Goal: Task Accomplishment & Management: Use online tool/utility

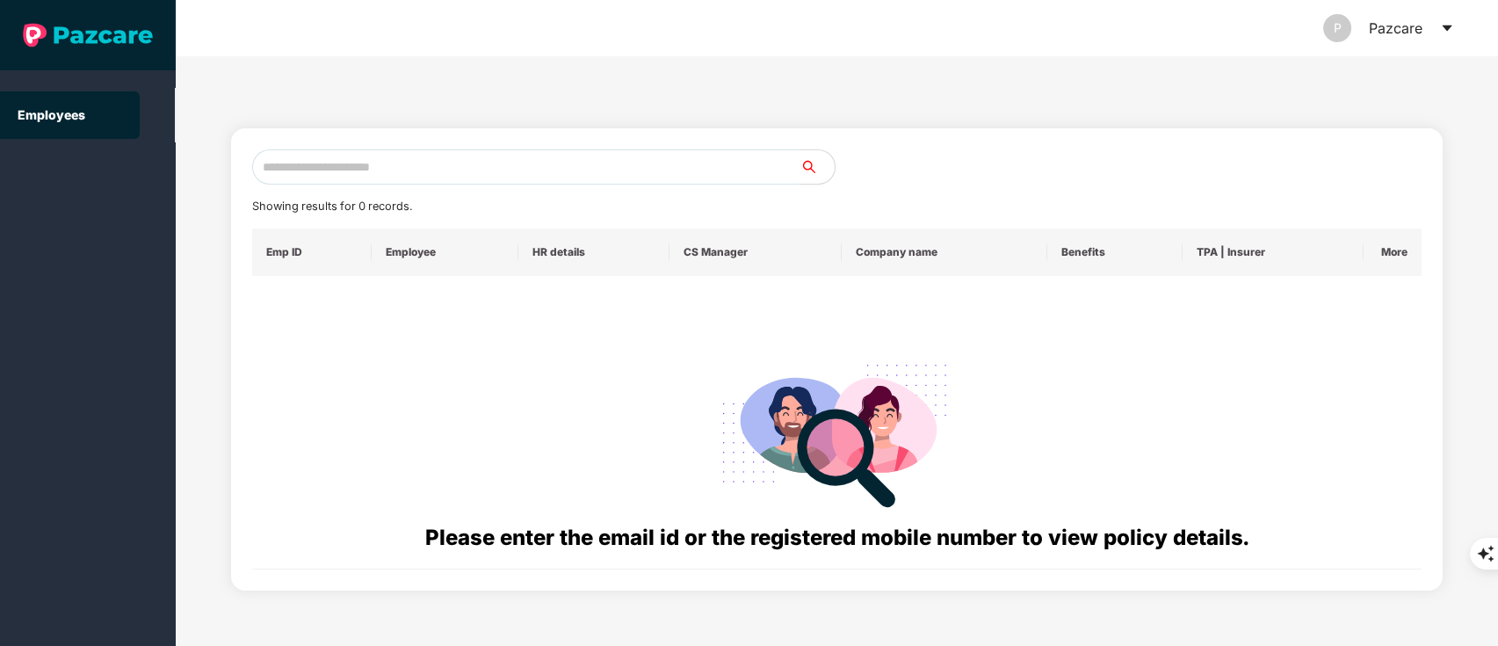
click at [353, 159] on input "text" at bounding box center [526, 166] width 548 height 35
paste input "**********"
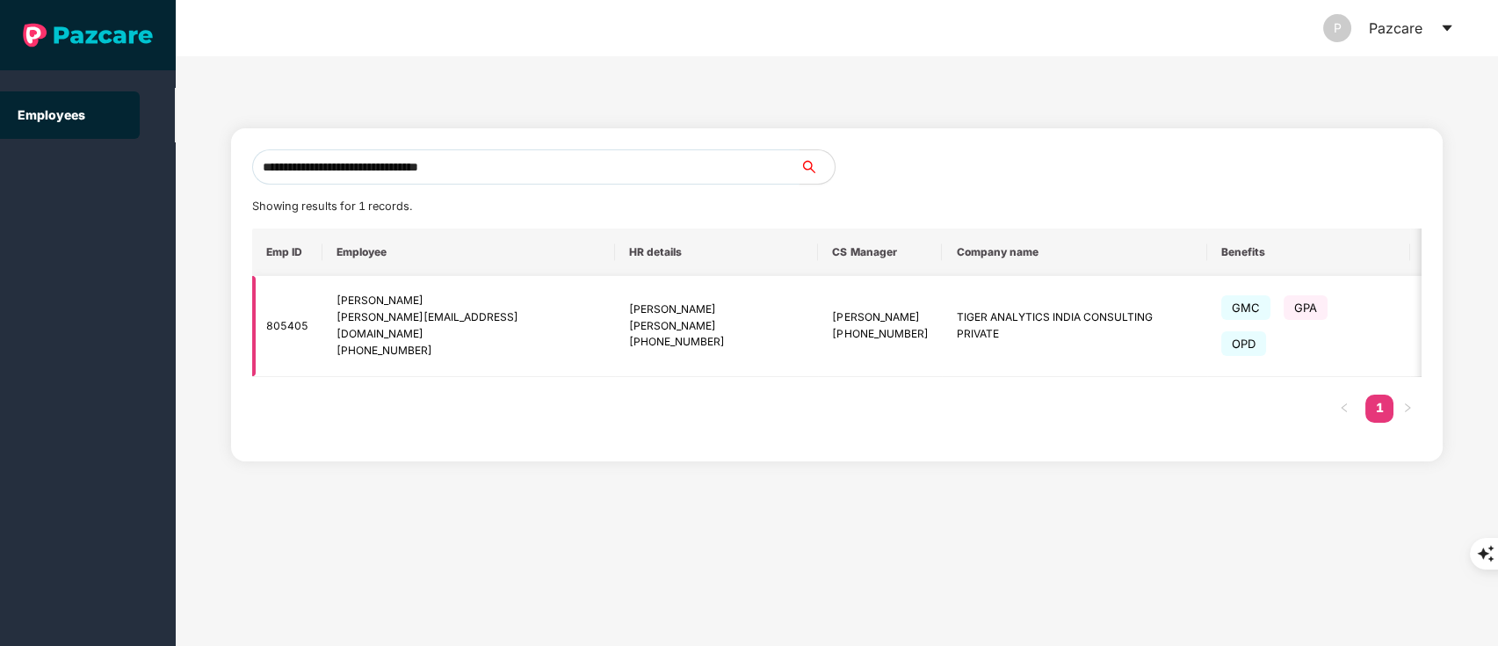
type input "**********"
click at [1222, 335] on div "OPD" at bounding box center [1251, 344] width 58 height 18
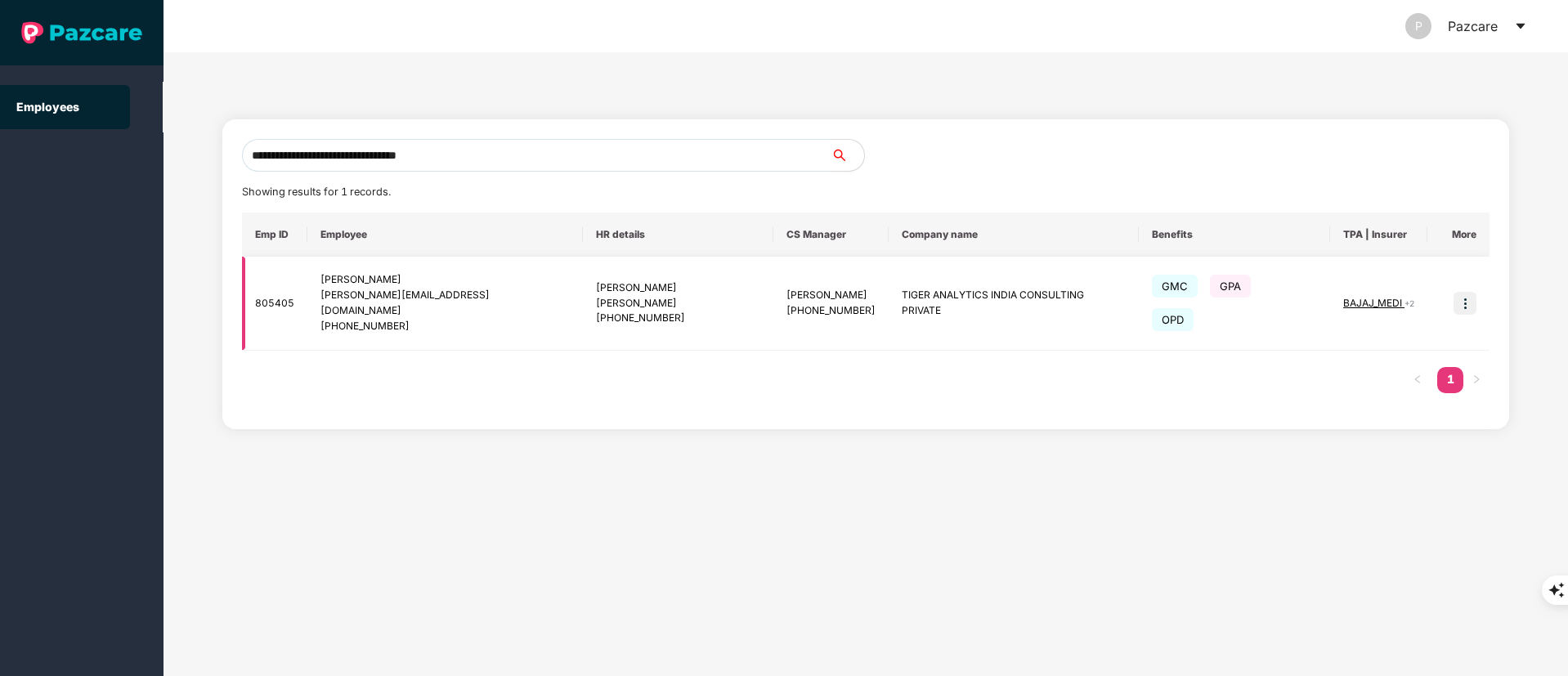
click at [1392, 292] on img at bounding box center [1464, 303] width 23 height 23
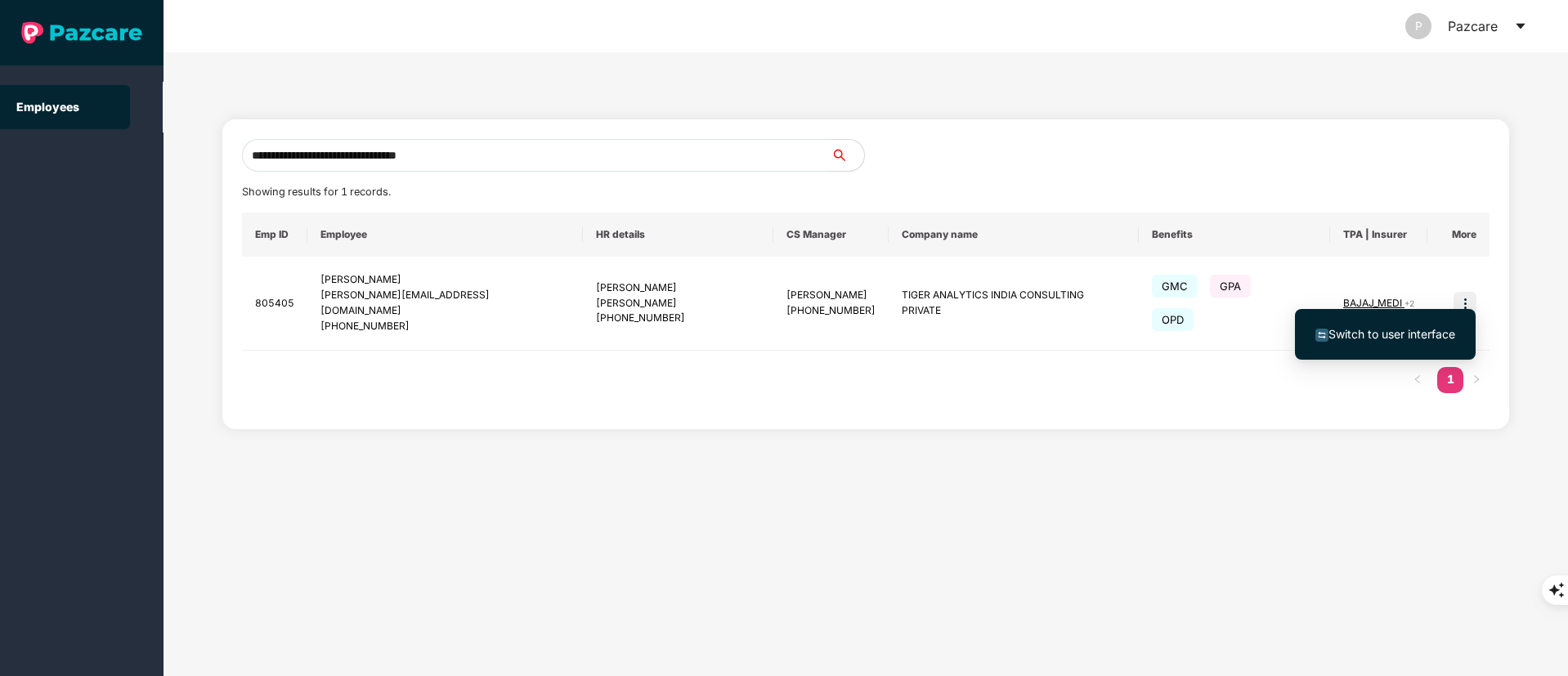
click at [1392, 335] on span "Switch to user interface" at bounding box center [1391, 334] width 126 height 14
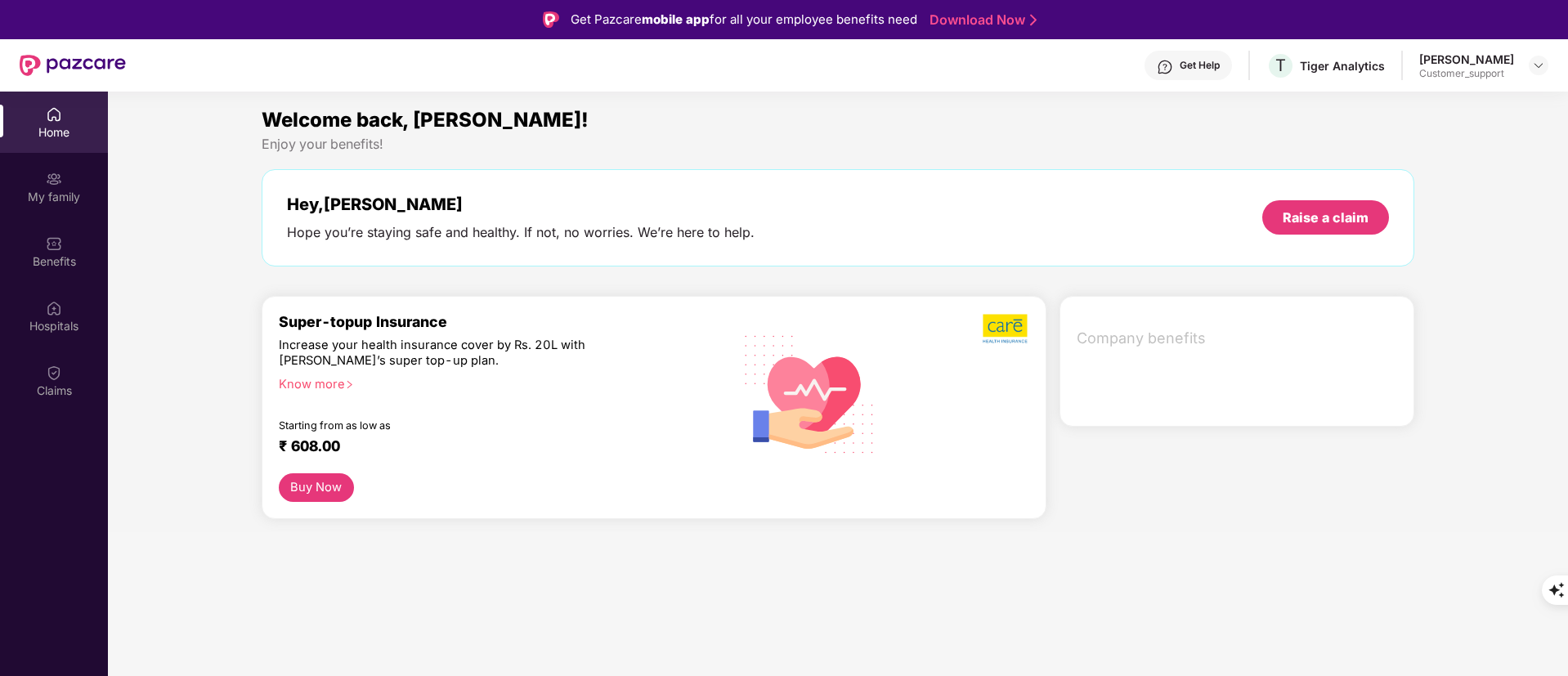
click at [58, 237] on img at bounding box center [54, 244] width 17 height 17
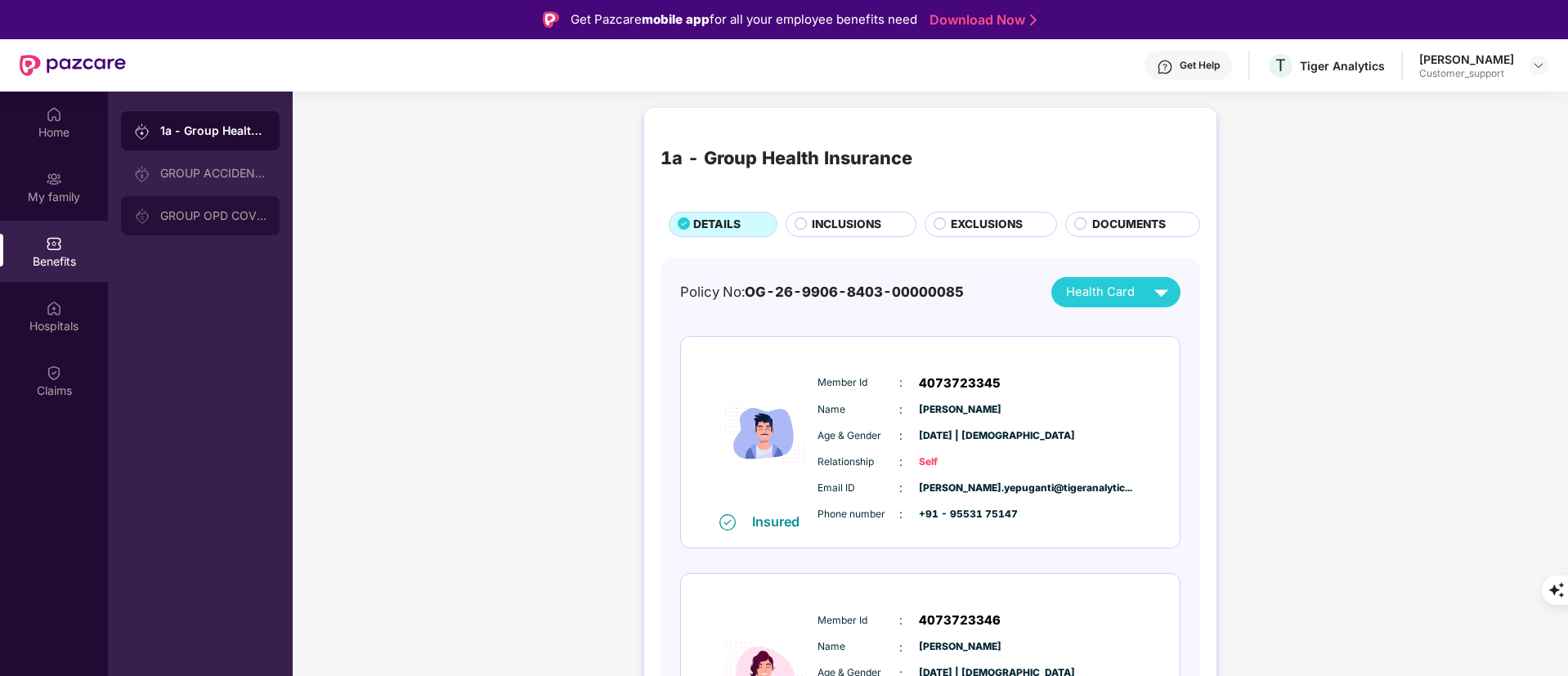
click at [233, 221] on div "GROUP OPD COVER" at bounding box center [213, 216] width 106 height 13
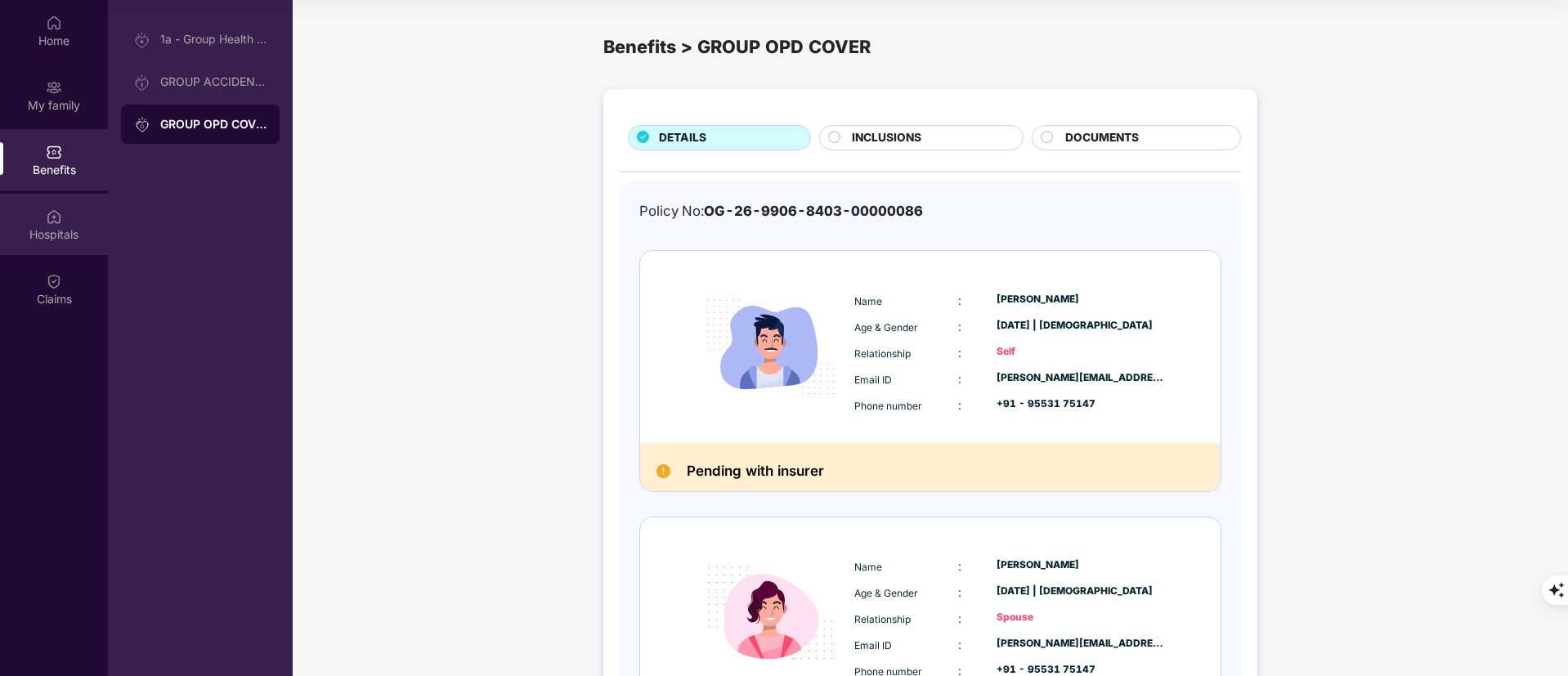
scroll to position [2, 0]
click at [71, 313] on div "Claims" at bounding box center [54, 289] width 108 height 61
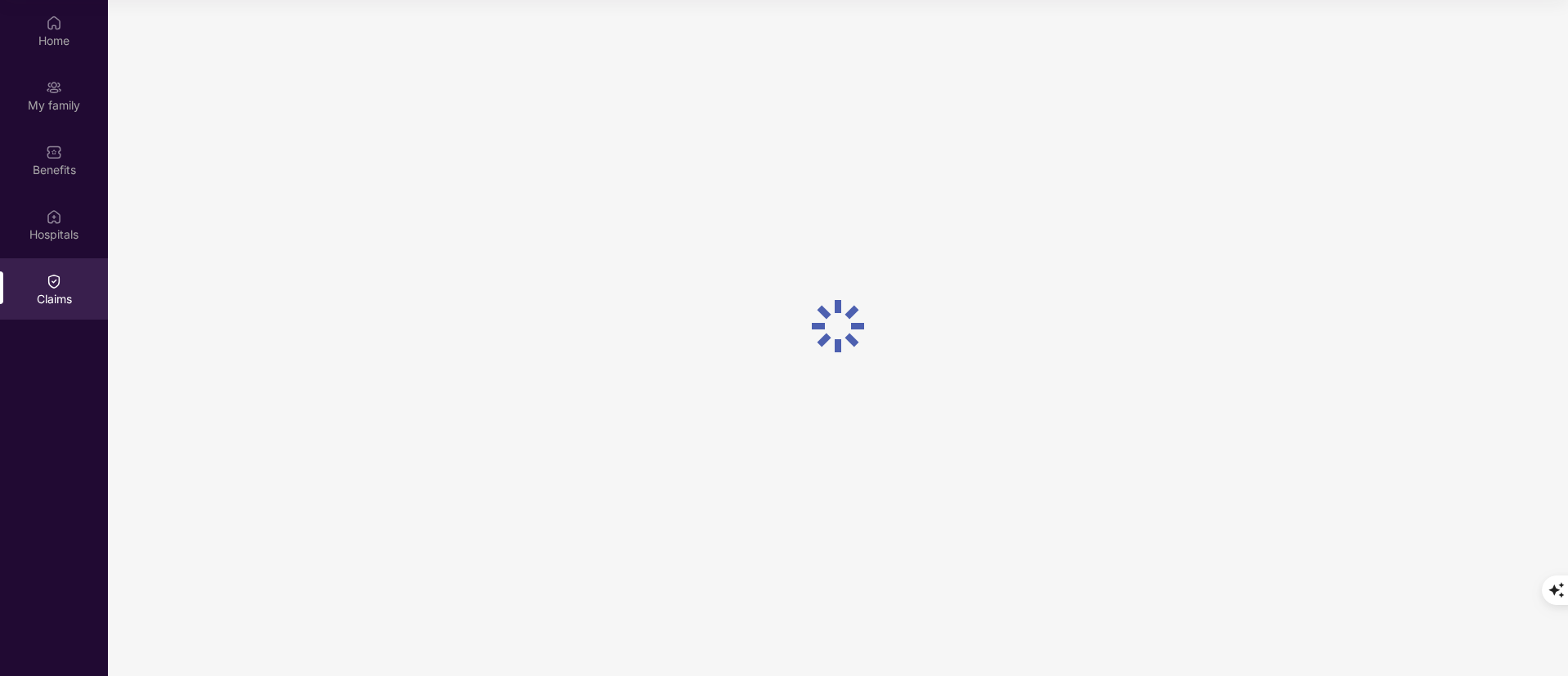
scroll to position [0, 0]
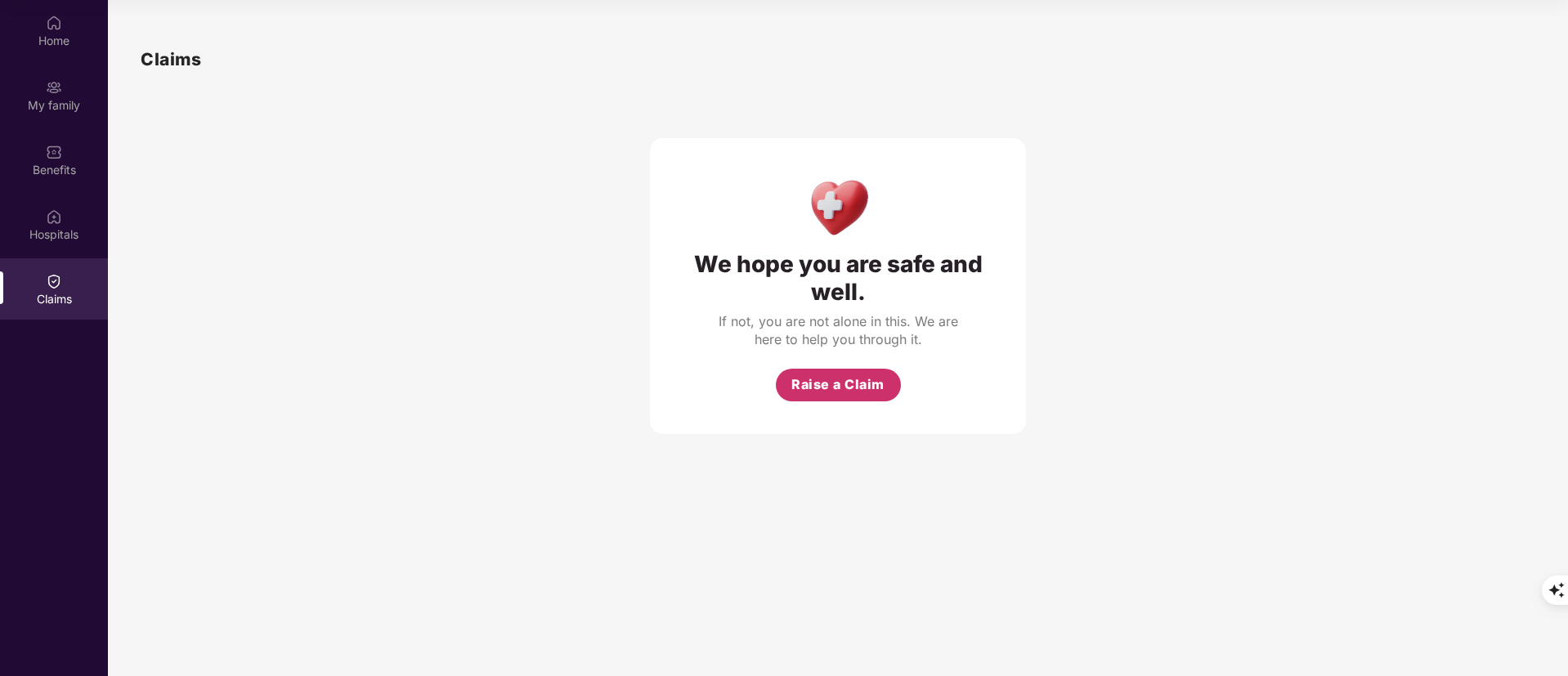
click at [832, 395] on button "Raise a Claim" at bounding box center [838, 384] width 125 height 33
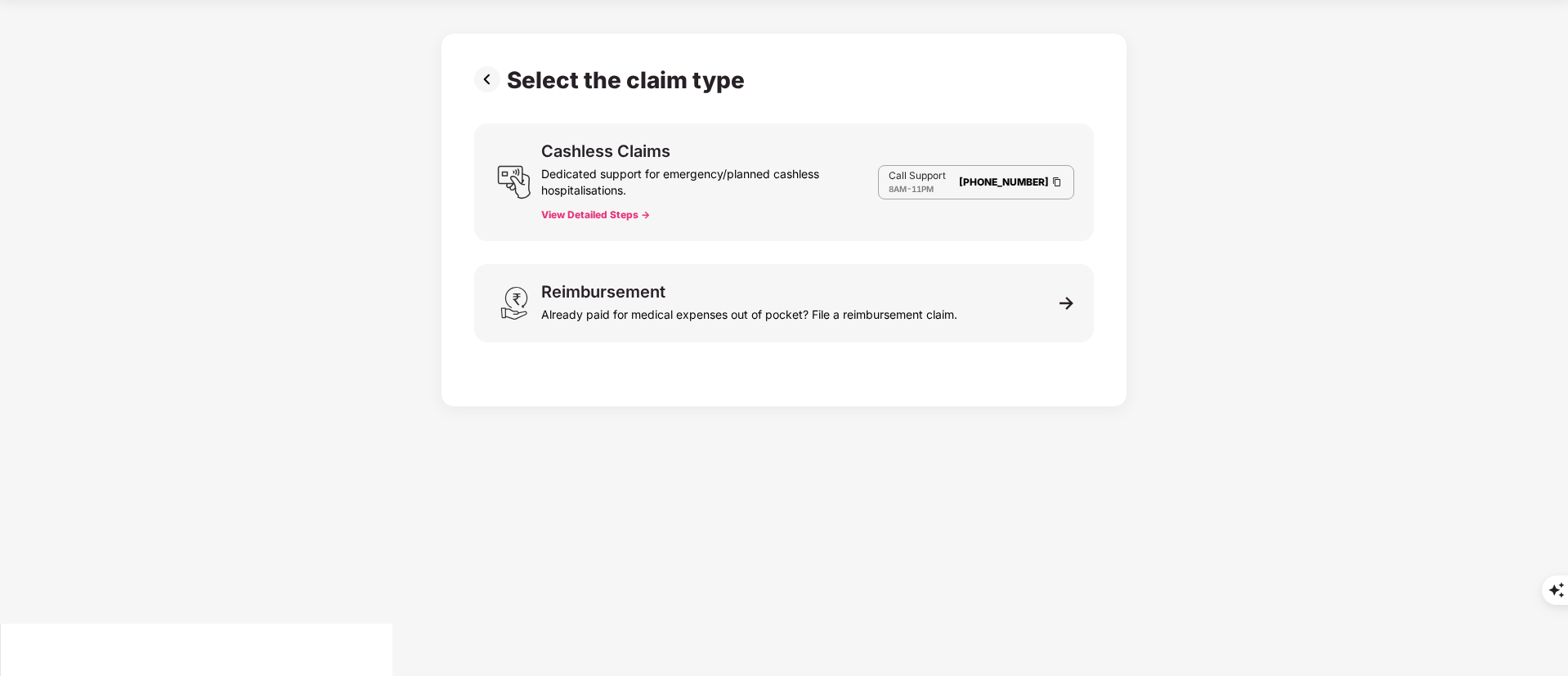
scroll to position [39, 0]
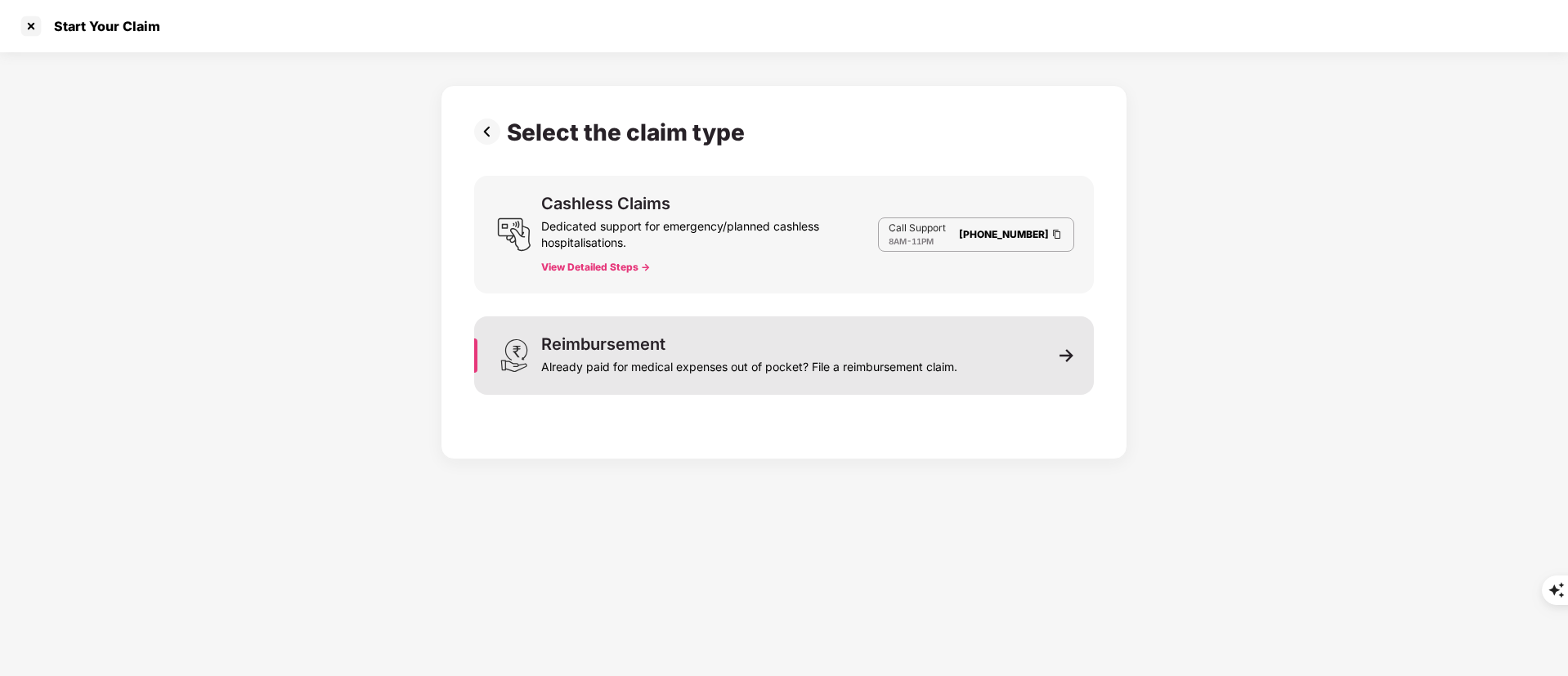
click at [811, 365] on div "Already paid for medical expenses out of pocket? File a reimbursement claim." at bounding box center [749, 364] width 416 height 23
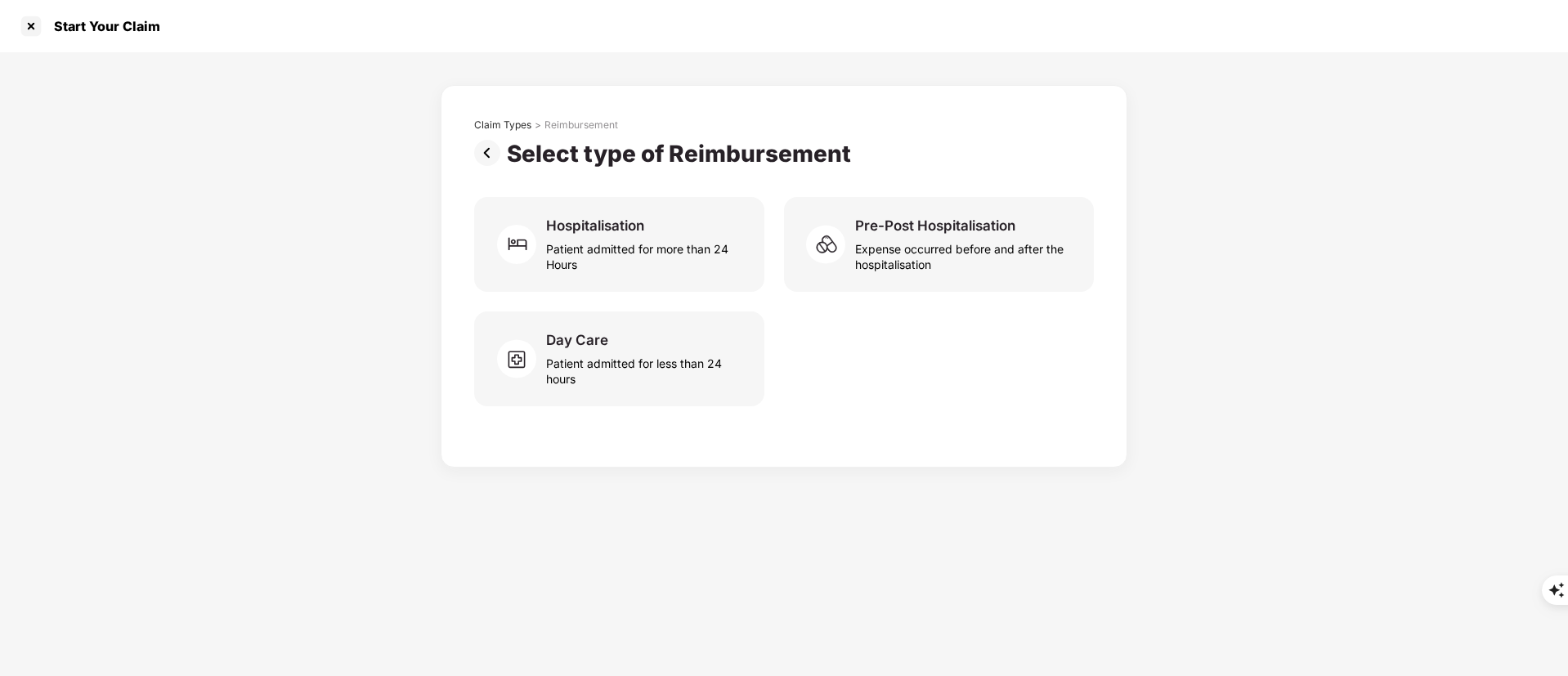
click at [500, 161] on img at bounding box center [490, 152] width 33 height 26
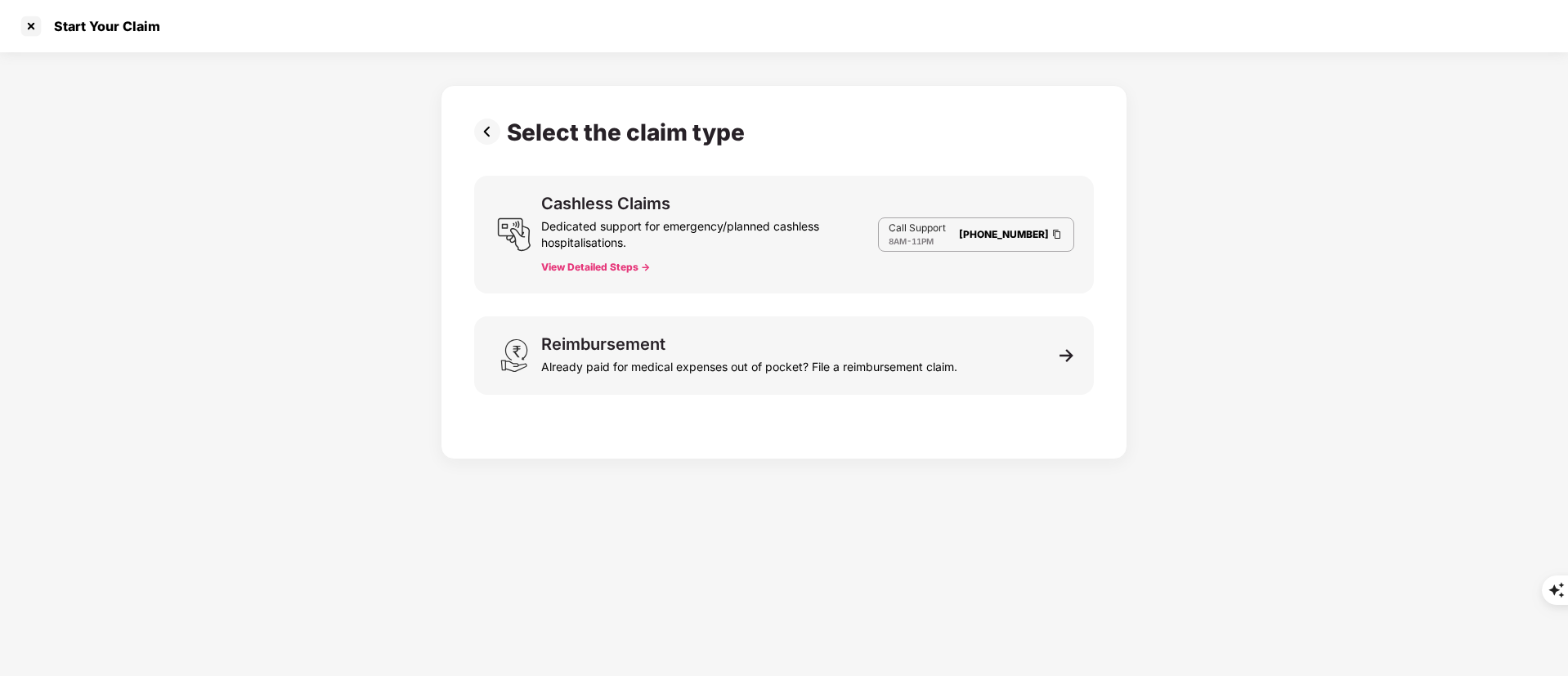
click at [480, 128] on img at bounding box center [490, 131] width 33 height 26
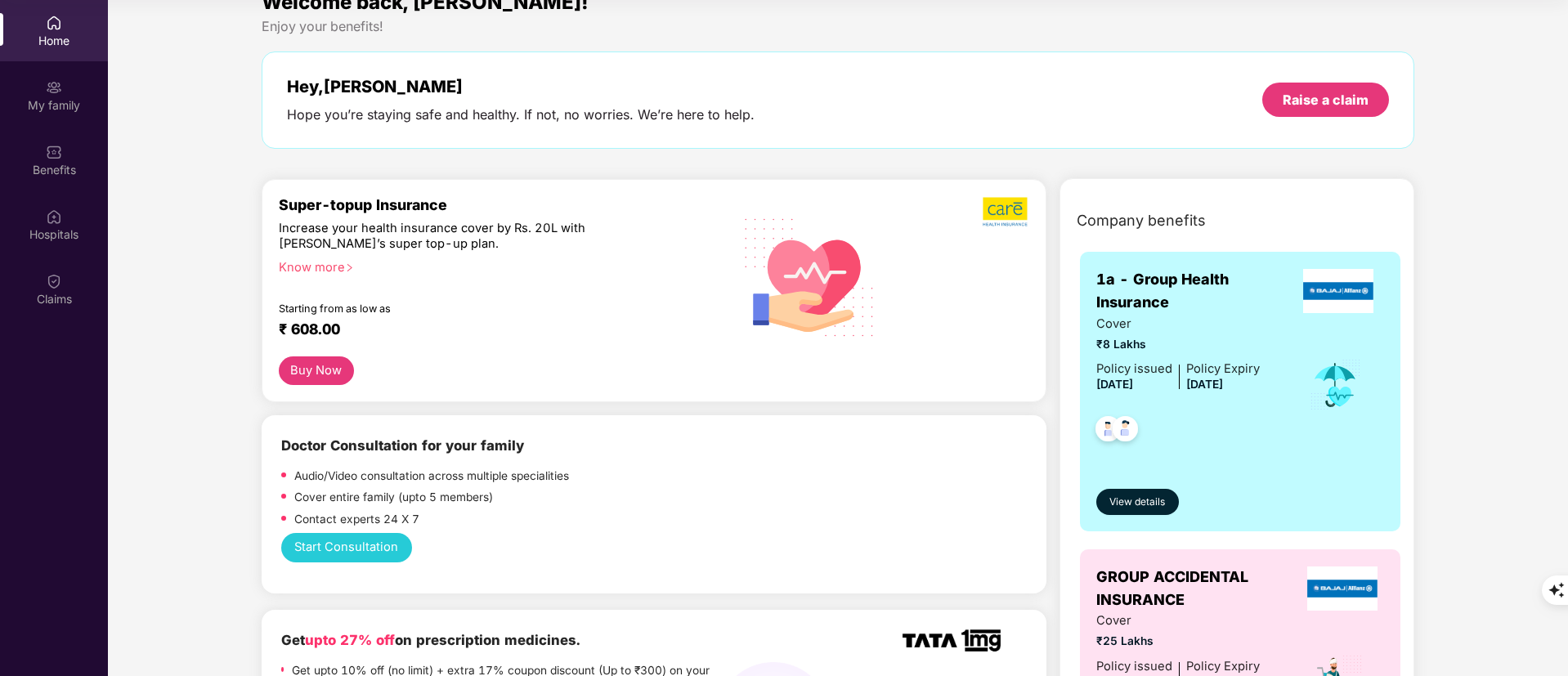
scroll to position [0, 0]
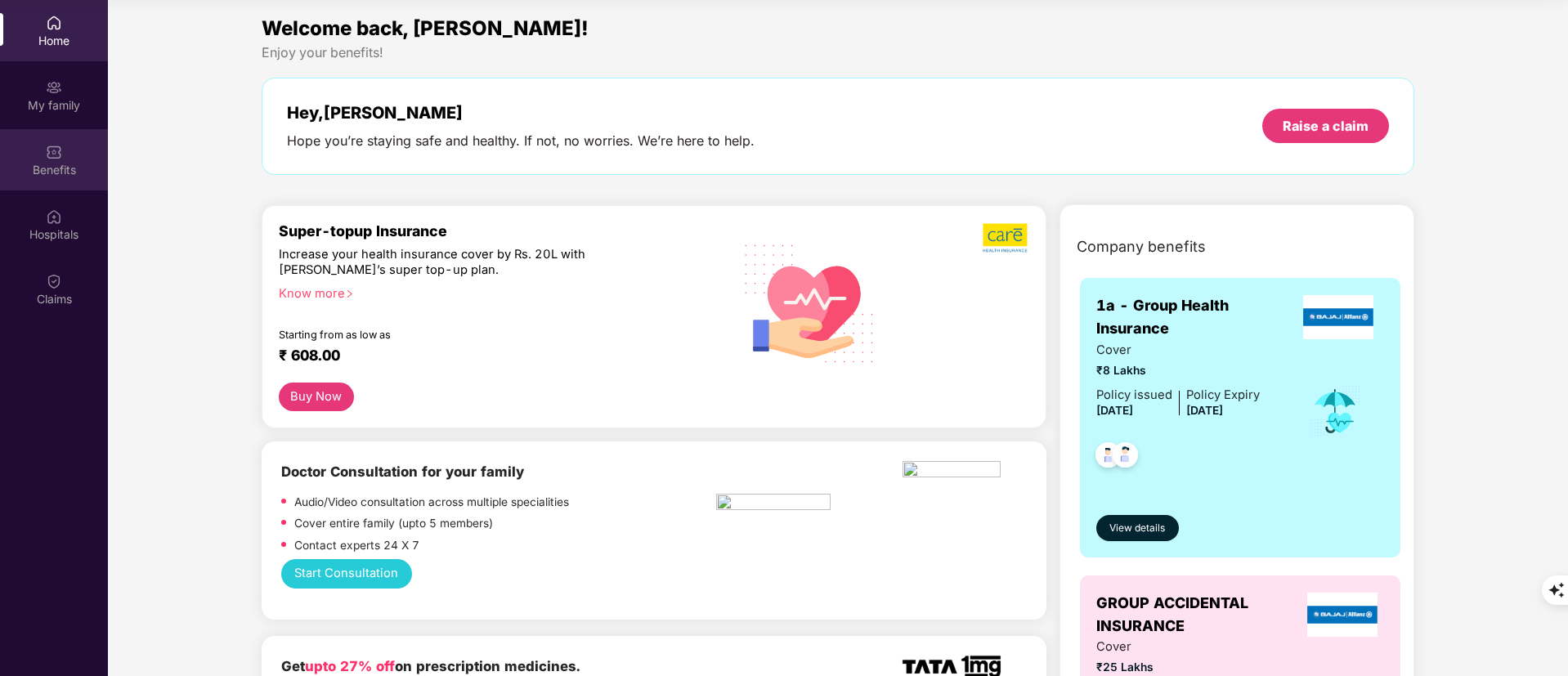
click at [29, 152] on div "Benefits" at bounding box center [54, 160] width 108 height 61
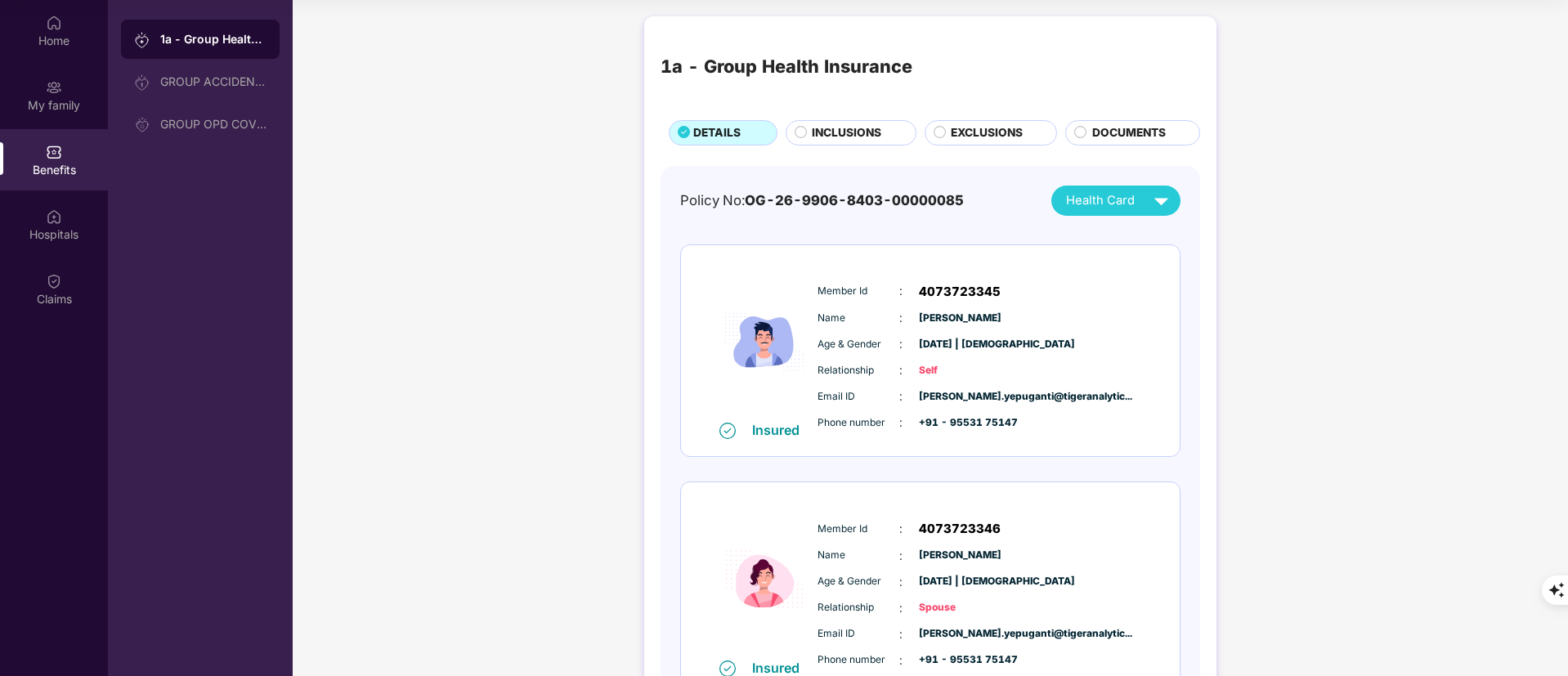
scroll to position [120, 0]
